Goal: Task Accomplishment & Management: Use online tool/utility

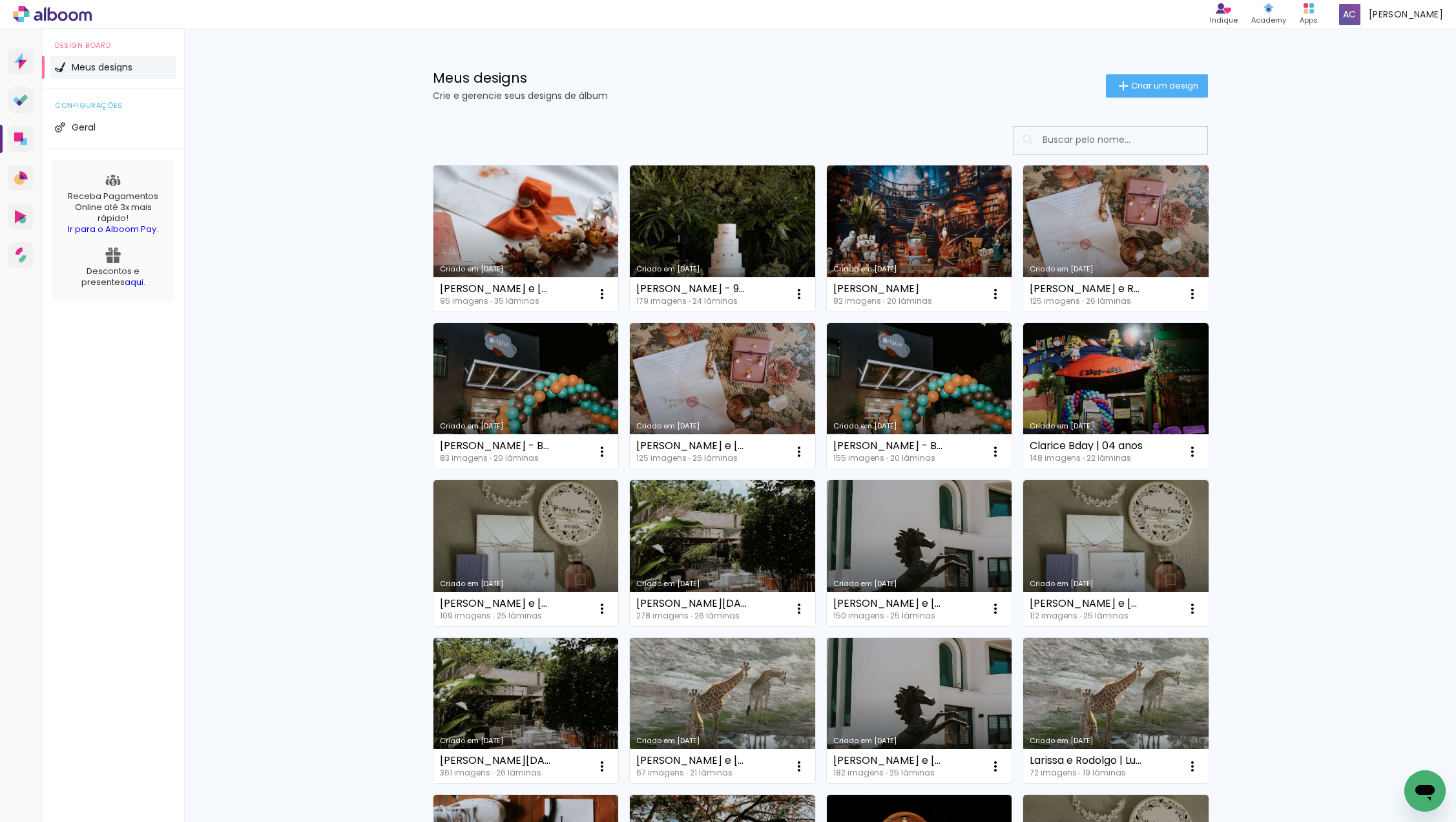
click at [599, 220] on link "Criado em [DATE]" at bounding box center [526, 238] width 185 height 146
